Goal: Task Accomplishment & Management: Manage account settings

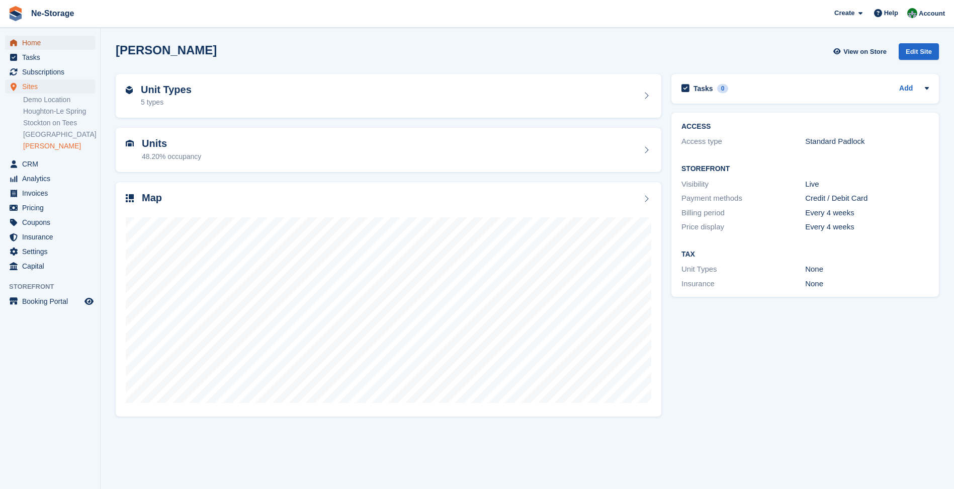
click at [54, 36] on span "Home" at bounding box center [52, 43] width 60 height 14
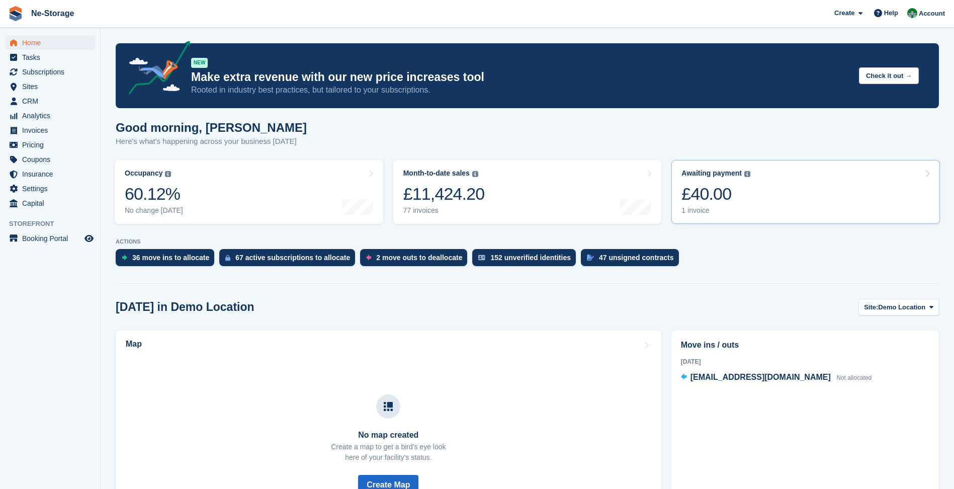
click at [755, 197] on link "Awaiting payment The total outstanding balance on all open invoices. £40.00 1 i…" at bounding box center [805, 192] width 269 height 64
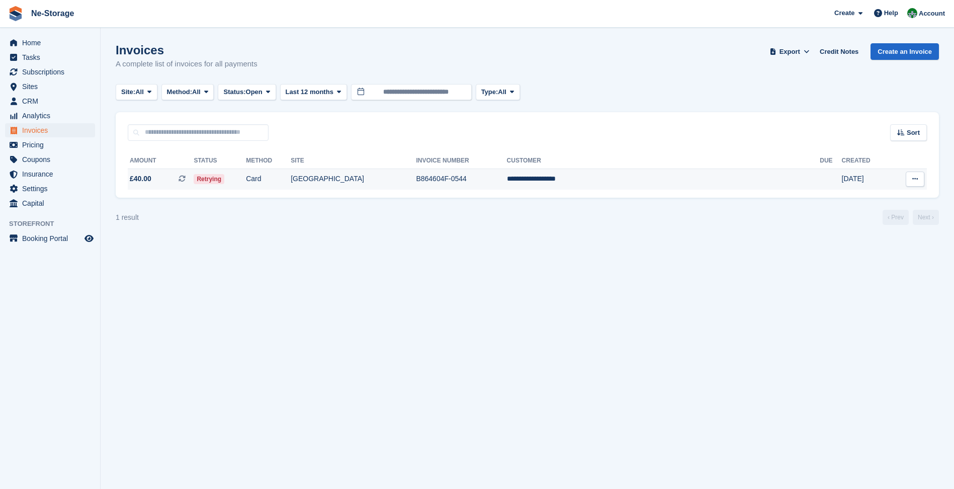
click at [646, 169] on td "**********" at bounding box center [663, 178] width 313 height 21
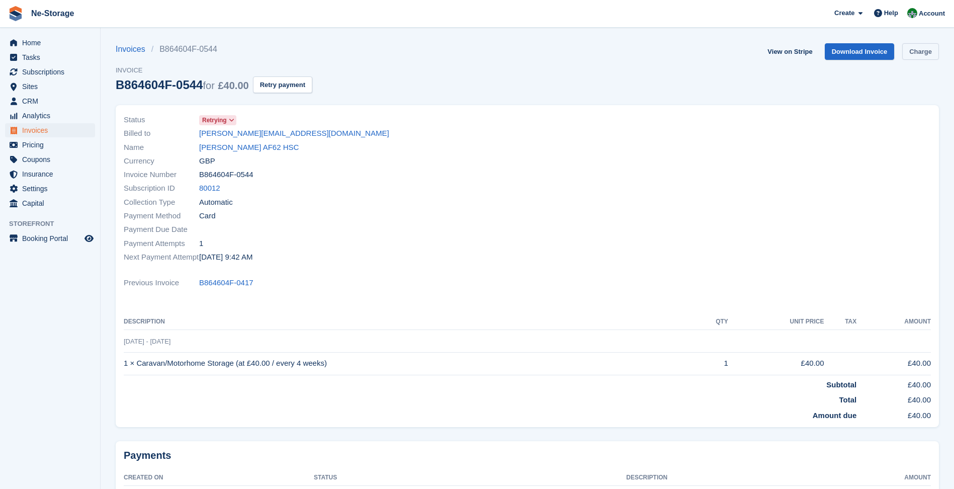
click at [909, 48] on link "Charge" at bounding box center [920, 51] width 37 height 17
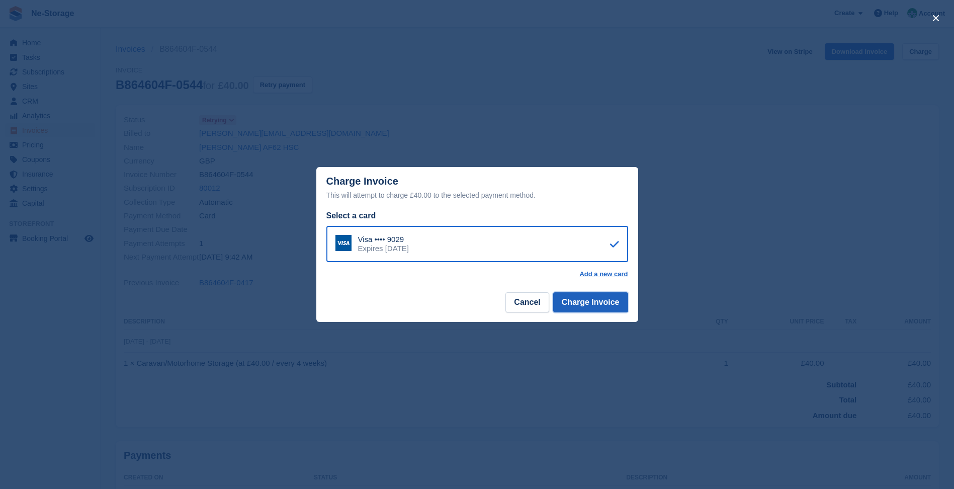
click at [594, 309] on button "Charge Invoice" at bounding box center [590, 302] width 75 height 20
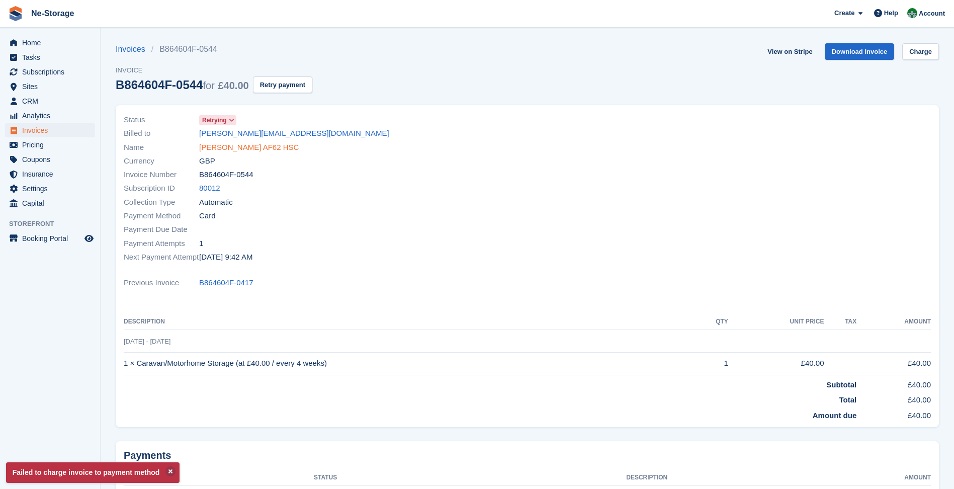
click at [265, 144] on link "Tony Green AF62 HSC" at bounding box center [249, 148] width 100 height 12
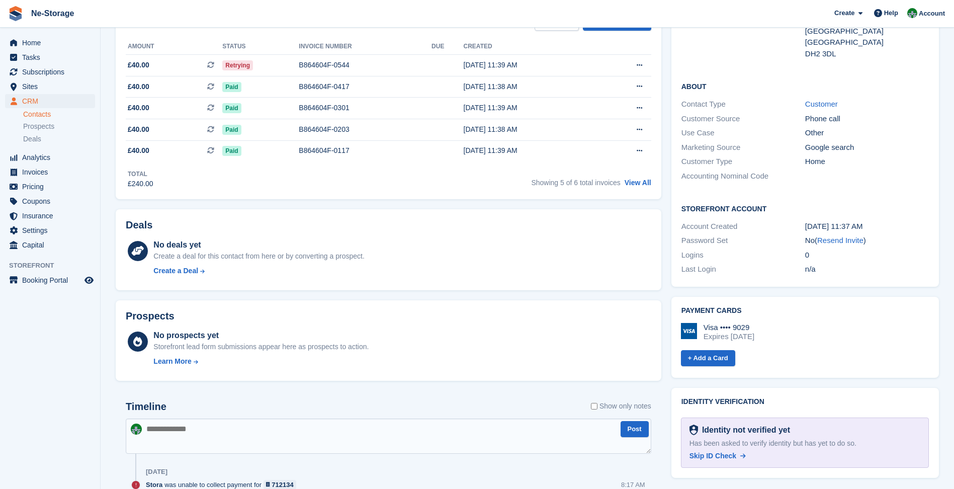
scroll to position [169, 0]
